Goal: Use online tool/utility: Utilize a website feature to perform a specific function

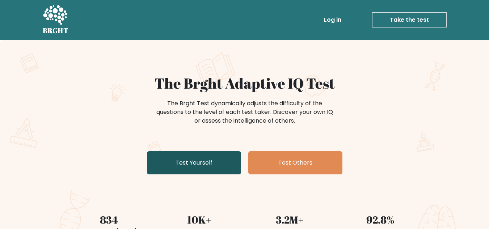
click at [185, 171] on link "Test Yourself" at bounding box center [194, 162] width 94 height 23
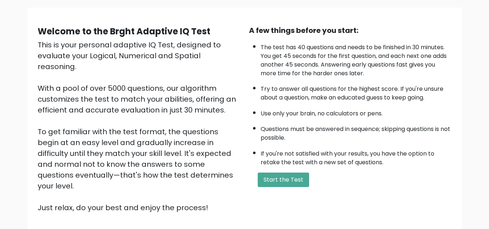
scroll to position [103, 0]
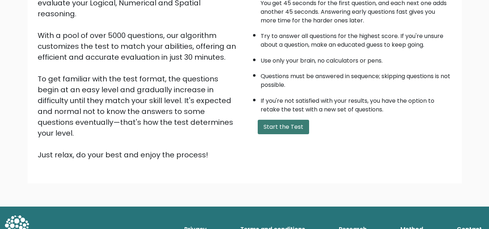
click at [284, 126] on button "Start the Test" at bounding box center [283, 127] width 51 height 14
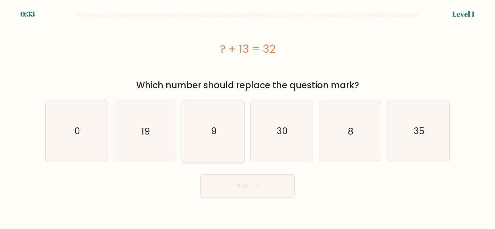
click at [200, 135] on icon "9" at bounding box center [213, 131] width 61 height 61
click at [247, 117] on input "c. 9" at bounding box center [247, 116] width 0 height 2
radio input "true"
click at [260, 176] on button "Next" at bounding box center [247, 186] width 94 height 23
click at [261, 187] on button "Next" at bounding box center [247, 186] width 94 height 23
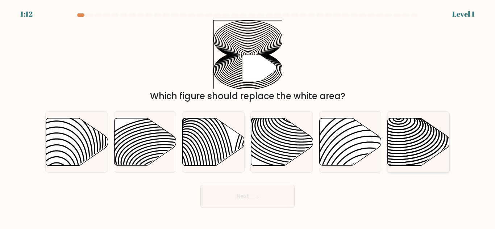
click at [431, 138] on icon at bounding box center [398, 149] width 125 height 62
click at [248, 117] on input "f." at bounding box center [247, 116] width 0 height 2
radio input "true"
click at [226, 196] on button "Next" at bounding box center [247, 196] width 94 height 23
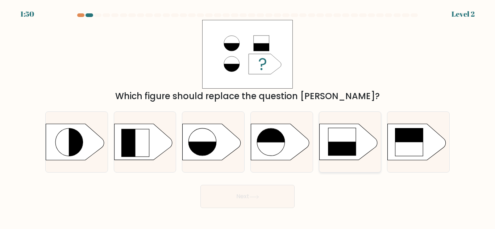
click at [341, 139] on rect at bounding box center [342, 142] width 28 height 28
click at [248, 117] on input "e." at bounding box center [247, 116] width 0 height 2
radio input "true"
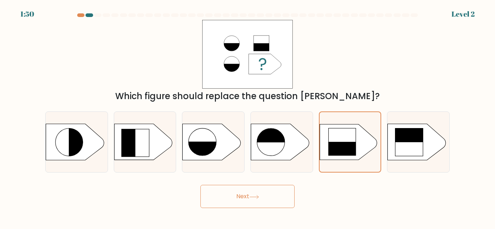
drag, startPoint x: 288, startPoint y: 193, endPoint x: 286, endPoint y: 197, distance: 4.5
click at [288, 193] on button "Next" at bounding box center [247, 196] width 94 height 23
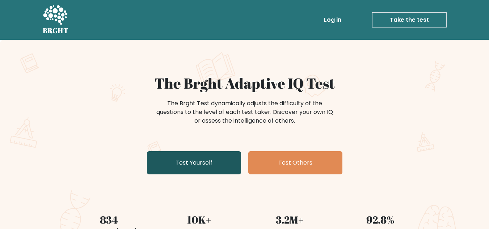
click at [218, 157] on link "Test Yourself" at bounding box center [194, 162] width 94 height 23
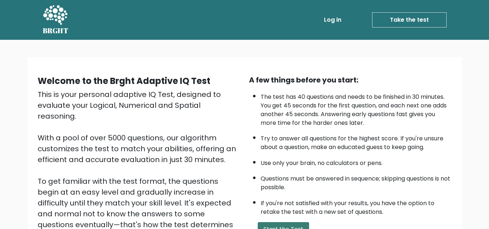
click at [291, 227] on button "Start the Test" at bounding box center [283, 229] width 51 height 14
